Goal: Navigation & Orientation: Find specific page/section

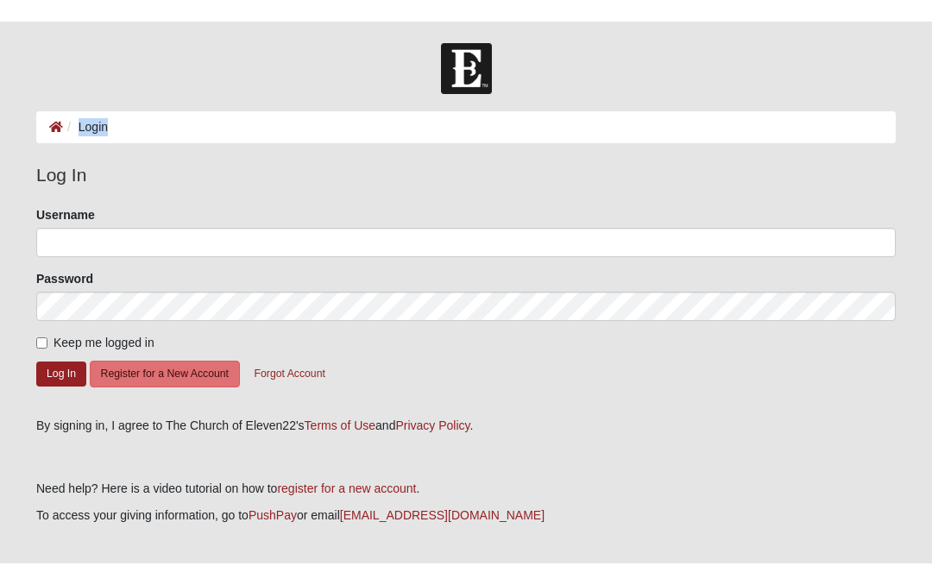
scroll to position [2, 0]
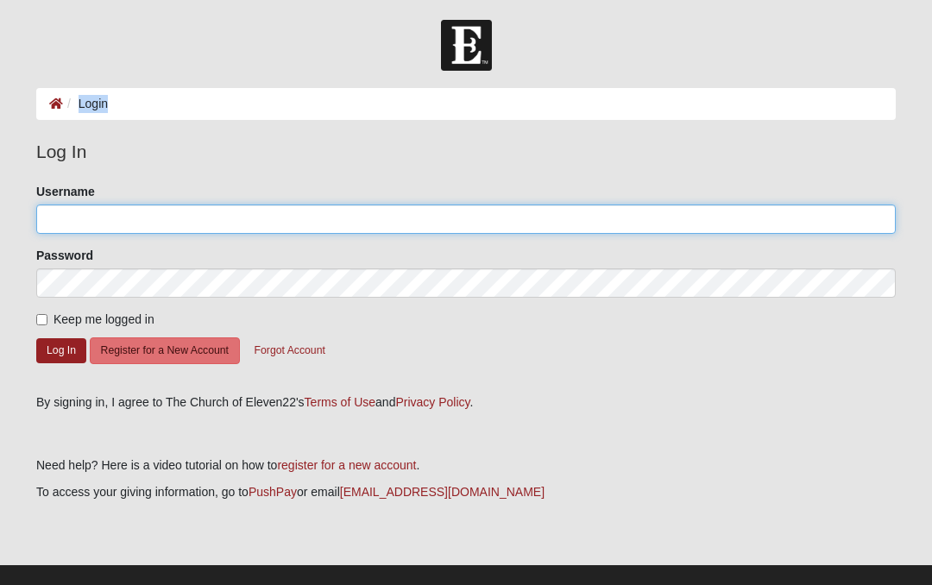
click at [117, 206] on input "Username" at bounding box center [465, 218] width 859 height 29
type input "Safetymedic"
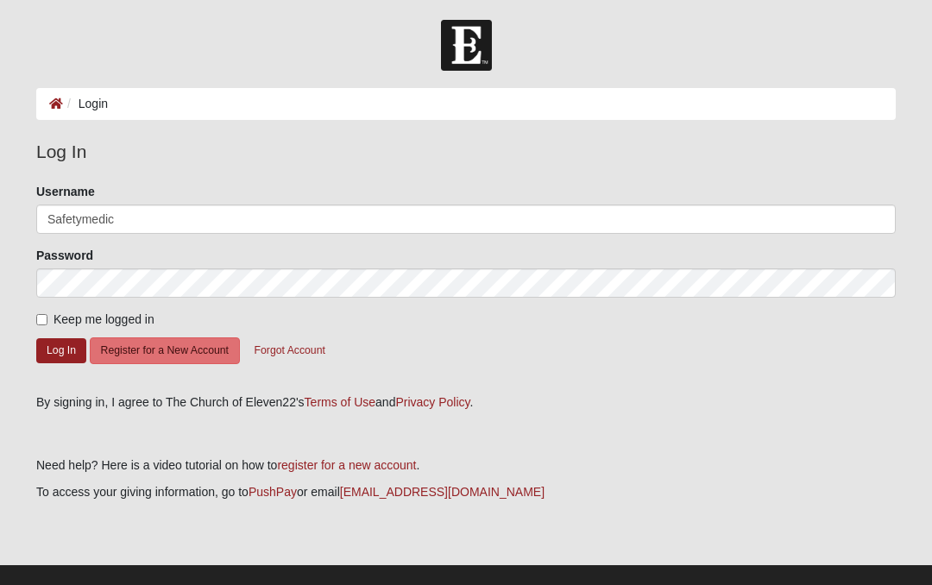
click at [60, 343] on button "Log In" at bounding box center [61, 350] width 50 height 25
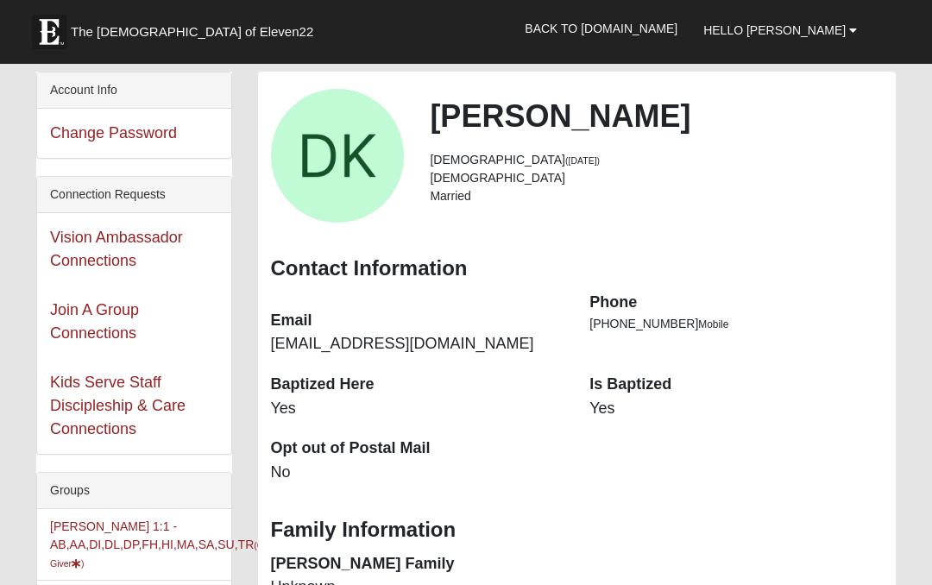
click at [463, 167] on li "59 years old (11/15/1965)" at bounding box center [656, 160] width 453 height 18
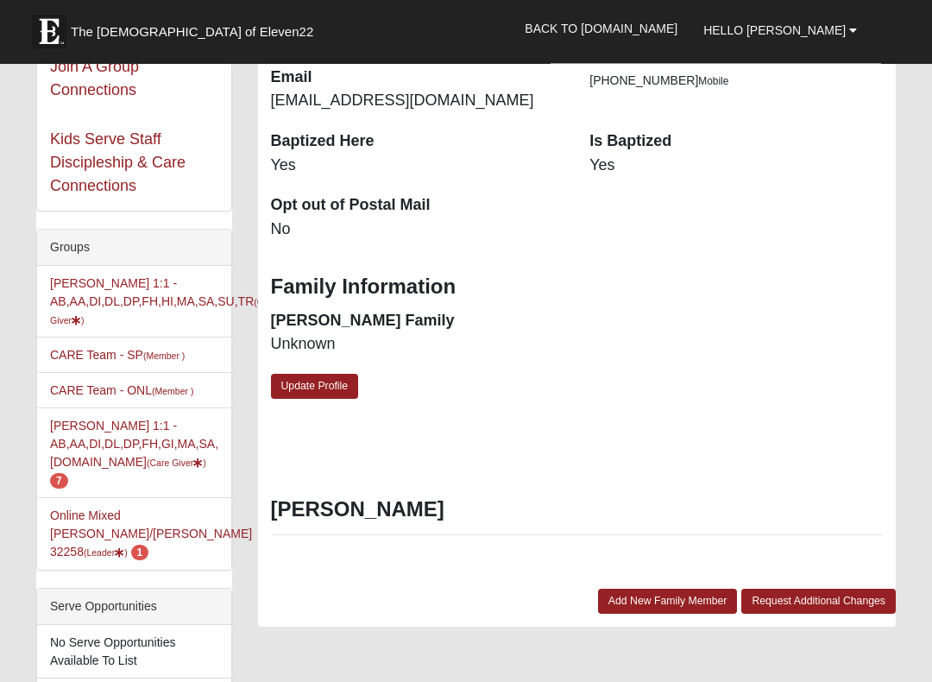
scroll to position [243, 0]
click at [88, 450] on link "David Krause 1:1 - AB,AA,DI,DL,DP,FH,GI,MA,SA,TR.SU (Care Giver ) 7" at bounding box center [134, 452] width 168 height 68
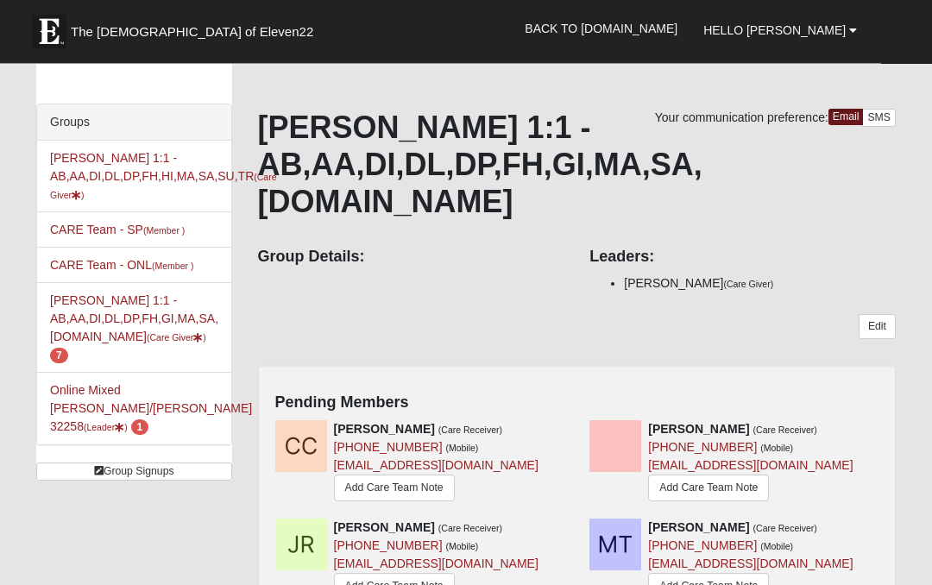
scroll to position [59, 0]
click at [82, 383] on link "Online Mixed Krause/Chasten 32258 (Leader ) 1" at bounding box center [151, 408] width 202 height 50
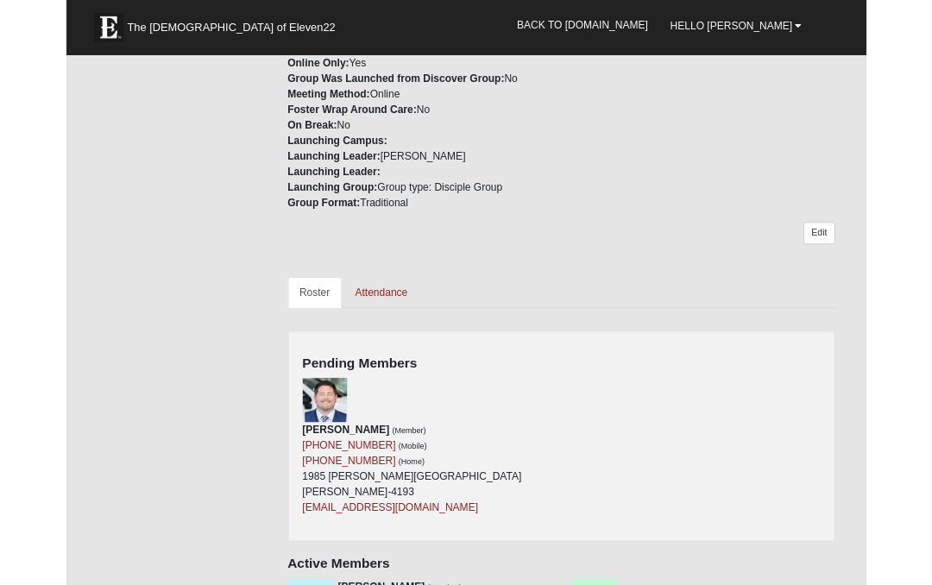
scroll to position [581, 0]
